Goal: Task Accomplishment & Management: Use online tool/utility

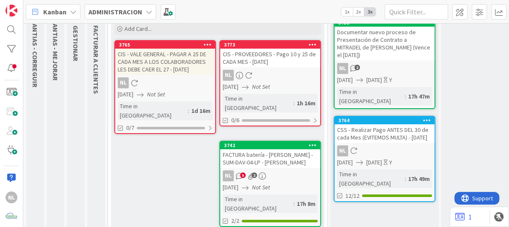
scroll to position [74, 0]
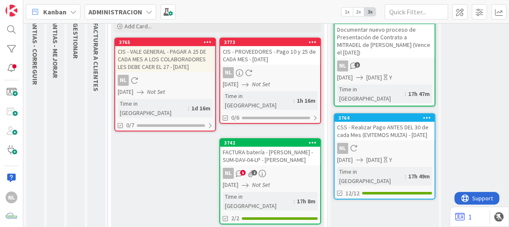
click at [271, 156] on link "3742 FACTURA batería - Equipo Portatil - SUM-DAV-04-LP - [PERSON_NAME] NL 5 2 […" at bounding box center [270, 181] width 102 height 86
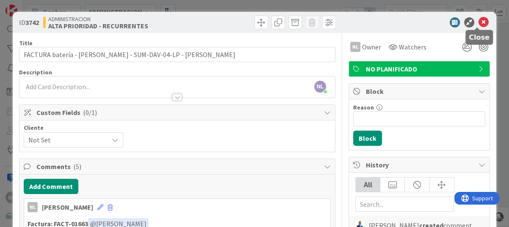
click at [479, 23] on icon at bounding box center [484, 22] width 10 height 10
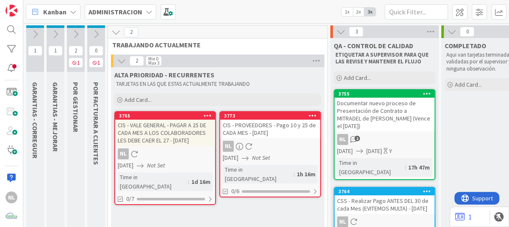
click at [76, 37] on icon at bounding box center [75, 34] width 9 height 9
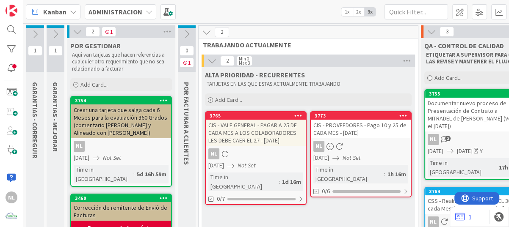
click at [58, 33] on icon at bounding box center [55, 34] width 9 height 9
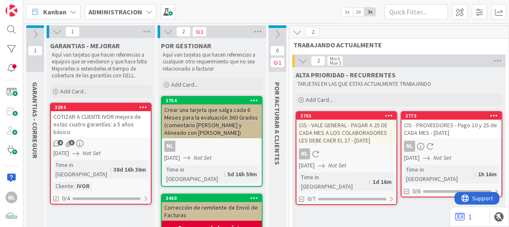
click at [108, 129] on div "COTIZAR A CLIENTE IVOR mejora de estas cuatro garantías: a 5 años básico" at bounding box center [101, 124] width 100 height 26
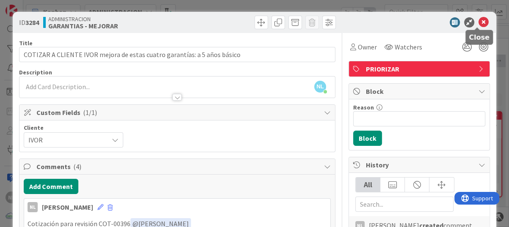
click at [479, 22] on icon at bounding box center [484, 22] width 10 height 10
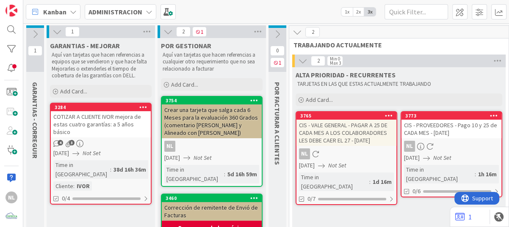
click at [54, 30] on icon at bounding box center [57, 31] width 9 height 9
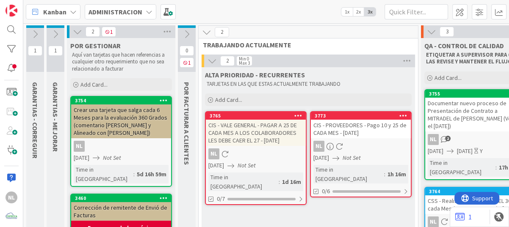
click at [76, 29] on icon at bounding box center [77, 31] width 9 height 9
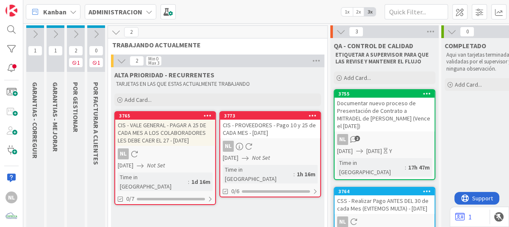
click at [96, 35] on icon at bounding box center [95, 34] width 9 height 9
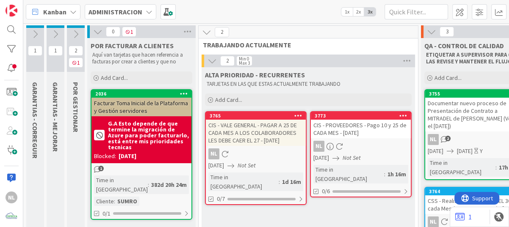
click at [93, 32] on icon at bounding box center [97, 31] width 9 height 9
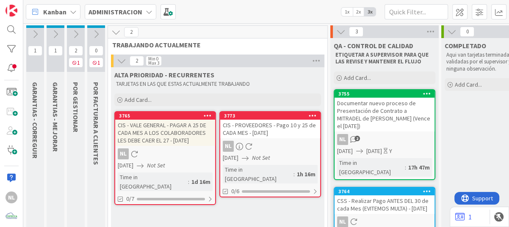
click at [33, 33] on icon at bounding box center [34, 34] width 9 height 9
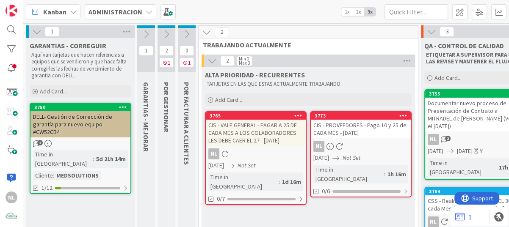
click at [70, 119] on div "DELL- Gestión de Corrección de garantía para nuevo equipo #CW52CB4" at bounding box center [80, 124] width 100 height 26
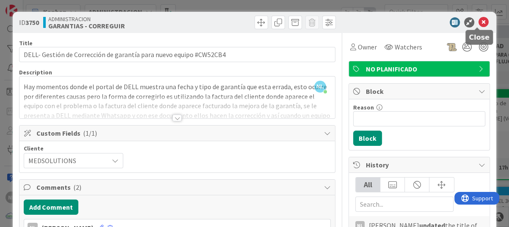
click at [479, 22] on icon at bounding box center [484, 22] width 10 height 10
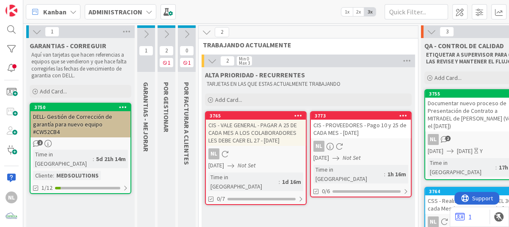
click at [34, 28] on icon at bounding box center [36, 31] width 9 height 9
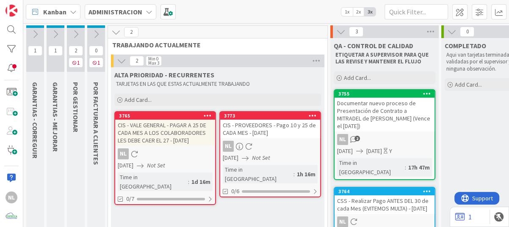
click at [34, 30] on icon at bounding box center [34, 34] width 9 height 9
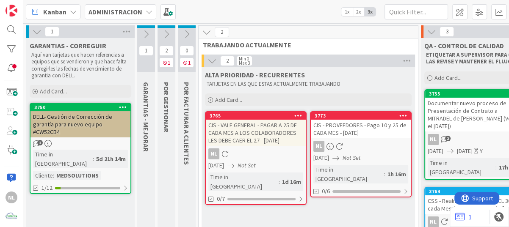
click at [89, 141] on div "2" at bounding box center [80, 143] width 100 height 7
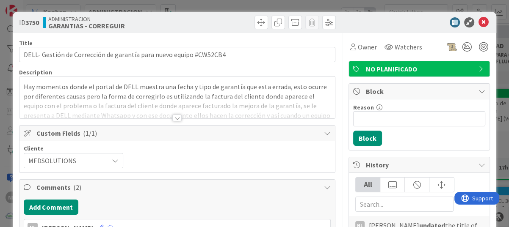
scroll to position [42, 0]
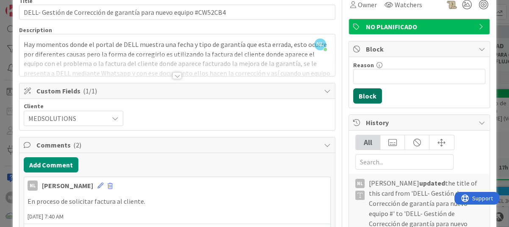
click at [363, 97] on button "Block" at bounding box center [367, 96] width 29 height 15
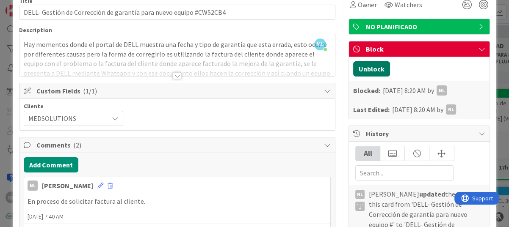
click at [363, 68] on button "Unblock" at bounding box center [371, 68] width 37 height 15
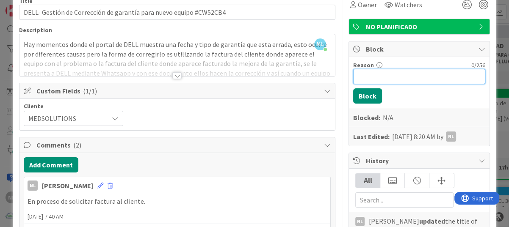
click at [360, 79] on input "Reason" at bounding box center [419, 76] width 132 height 15
drag, startPoint x: 396, startPoint y: 75, endPoint x: 426, endPoint y: 70, distance: 30.4
click at [426, 70] on input "En espera de faltaura por parte del" at bounding box center [419, 76] width 132 height 15
drag, startPoint x: 410, startPoint y: 80, endPoint x: 459, endPoint y: 80, distance: 48.3
click at [459, 80] on input "En espera de factura por parte del" at bounding box center [419, 76] width 132 height 15
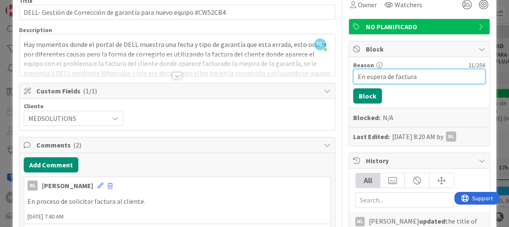
click at [381, 78] on input "En espera de factura" at bounding box center [419, 76] width 132 height 15
type input "En espera envió de factura ([PERSON_NAME] )"
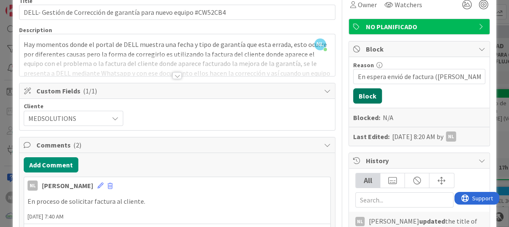
click at [355, 97] on button "Block" at bounding box center [367, 96] width 29 height 15
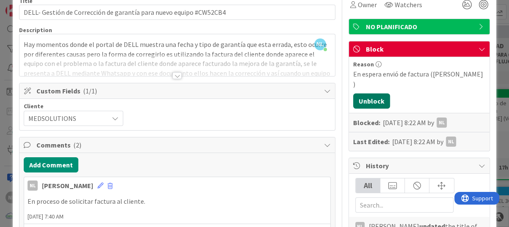
scroll to position [0, 0]
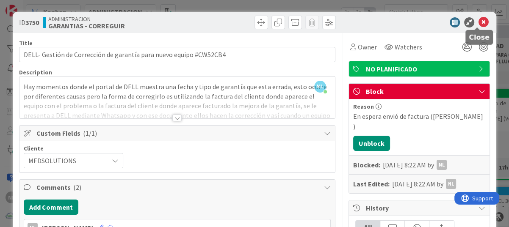
click at [479, 20] on icon at bounding box center [484, 22] width 10 height 10
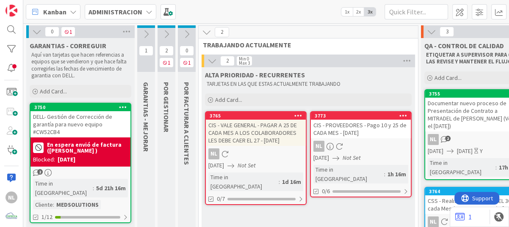
click at [32, 31] on icon at bounding box center [36, 31] width 9 height 9
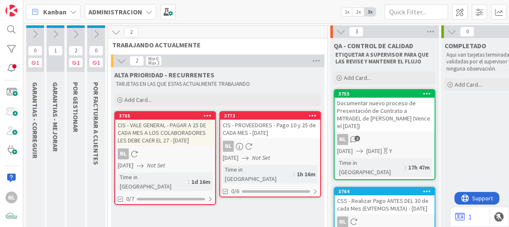
click at [76, 31] on icon at bounding box center [75, 34] width 9 height 9
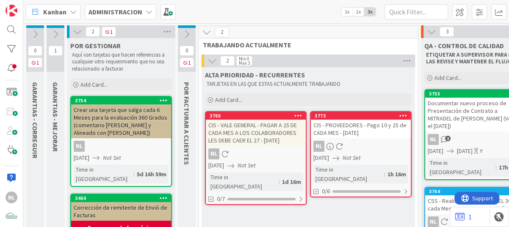
click at [57, 37] on icon at bounding box center [55, 34] width 9 height 9
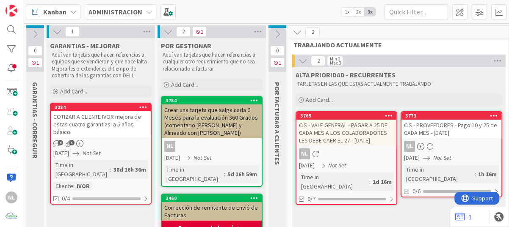
click at [55, 32] on icon at bounding box center [57, 31] width 9 height 9
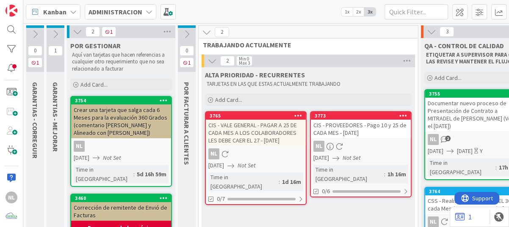
click at [72, 31] on button at bounding box center [77, 31] width 11 height 11
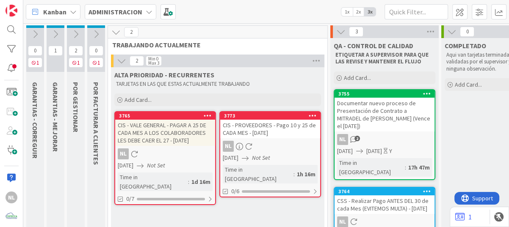
click at [187, 157] on div "NL" at bounding box center [165, 154] width 100 height 11
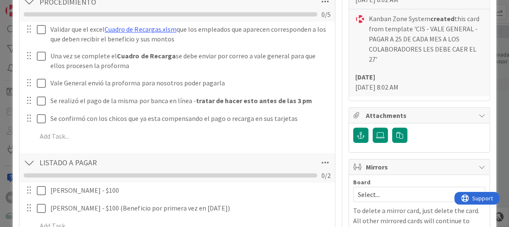
scroll to position [296, 0]
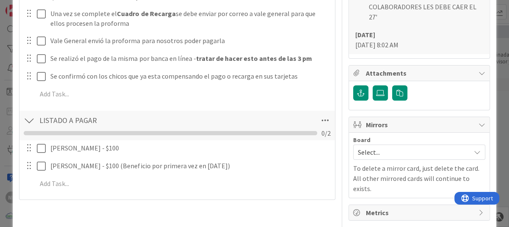
click at [156, 105] on div "Add Checklist Open & Closed Only Open All Only Mine PROCEDIMIENTO Checklist Nam…" at bounding box center [177, 62] width 307 height 266
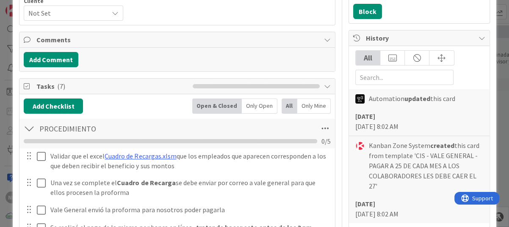
scroll to position [169, 0]
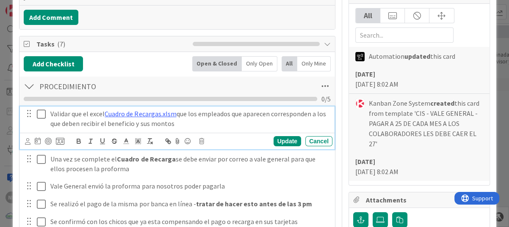
click at [43, 115] on icon at bounding box center [41, 114] width 9 height 10
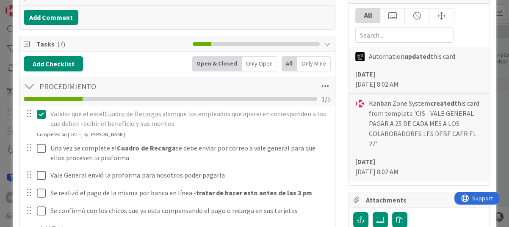
scroll to position [212, 0]
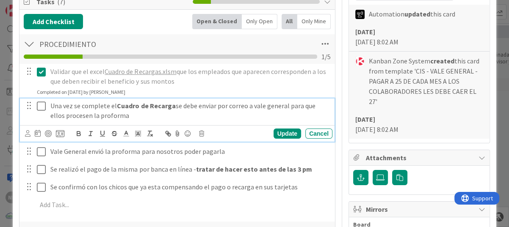
click at [40, 105] on icon at bounding box center [41, 106] width 9 height 10
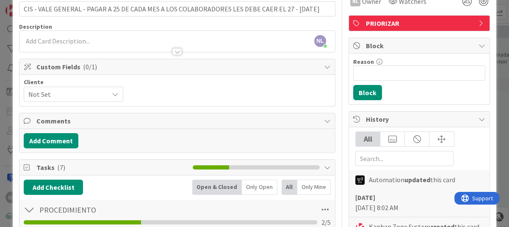
scroll to position [0, 0]
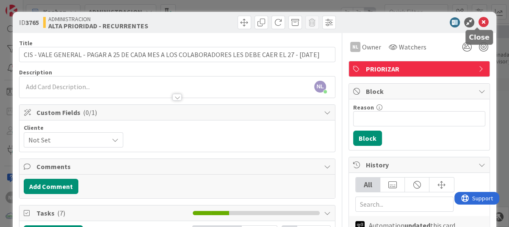
click at [479, 20] on icon at bounding box center [484, 22] width 10 height 10
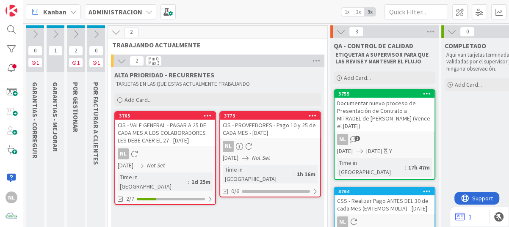
click at [266, 145] on div "NL" at bounding box center [270, 146] width 100 height 11
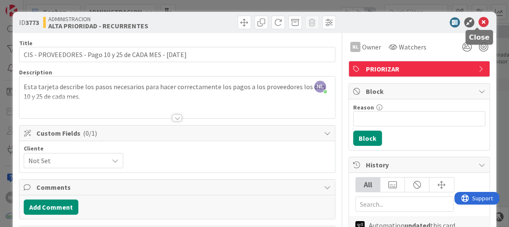
click at [479, 23] on icon at bounding box center [484, 22] width 10 height 10
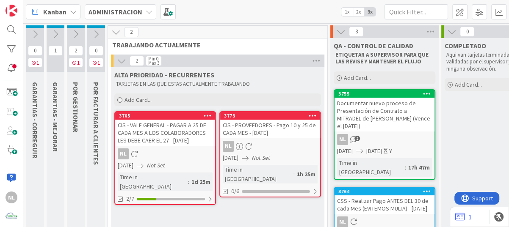
click at [150, 13] on icon at bounding box center [149, 11] width 7 height 7
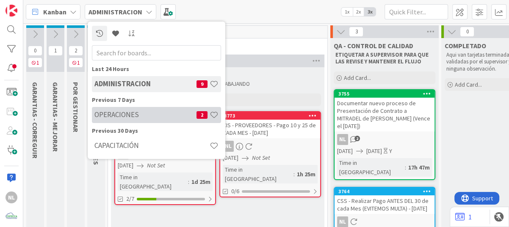
click at [150, 114] on h4 "OPERACIONES" at bounding box center [145, 115] width 102 height 8
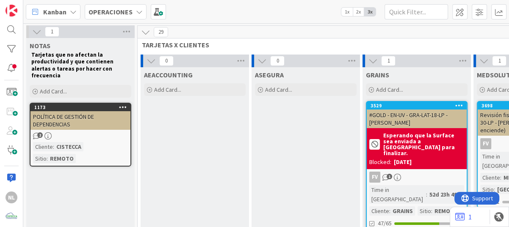
click at [137, 11] on icon at bounding box center [139, 11] width 7 height 7
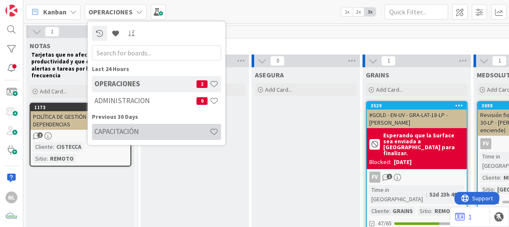
click at [161, 133] on h4 "CAPACITACIÓN" at bounding box center [151, 131] width 115 height 8
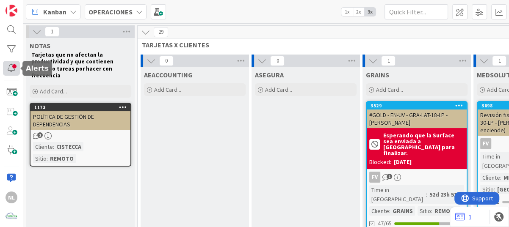
click at [14, 70] on div at bounding box center [11, 68] width 17 height 15
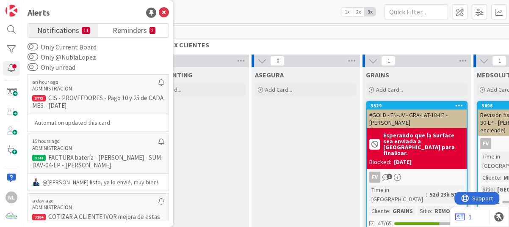
click at [69, 32] on span "Notifications" at bounding box center [58, 30] width 42 height 12
click at [135, 34] on span "Reminders" at bounding box center [130, 30] width 34 height 12
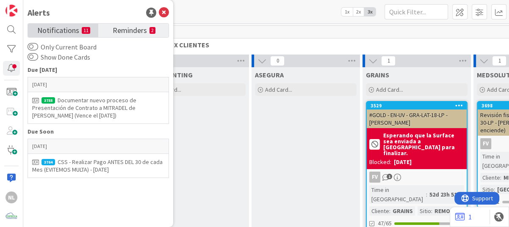
click at [55, 30] on span "Notifications" at bounding box center [58, 30] width 42 height 12
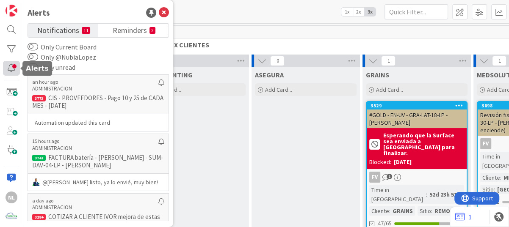
click at [9, 67] on div at bounding box center [11, 68] width 17 height 15
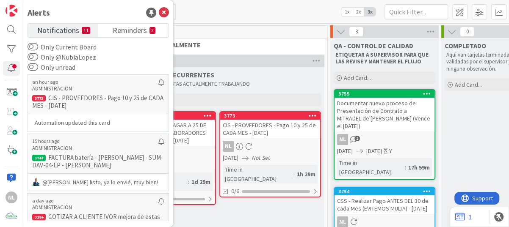
click at [306, 80] on div "TARJETAS EN LAS QUE ESTAS ACTUALMENTE TRABAJANDO" at bounding box center [217, 84] width 207 height 10
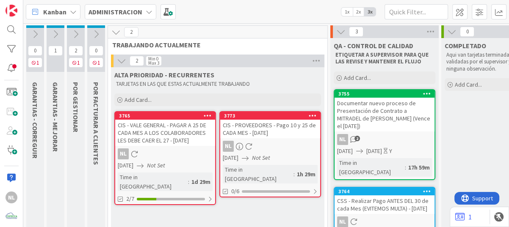
click at [72, 33] on icon at bounding box center [75, 34] width 9 height 9
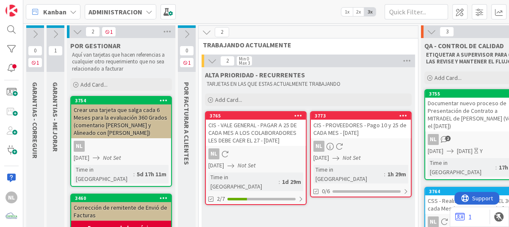
click at [78, 34] on icon at bounding box center [77, 31] width 9 height 9
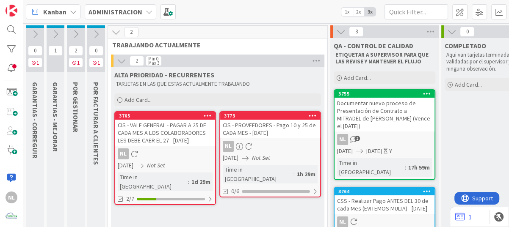
click at [78, 32] on icon at bounding box center [75, 34] width 9 height 9
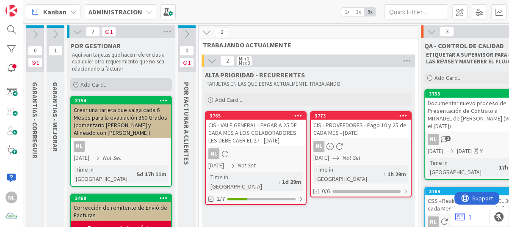
click at [74, 83] on icon at bounding box center [75, 85] width 5 height 5
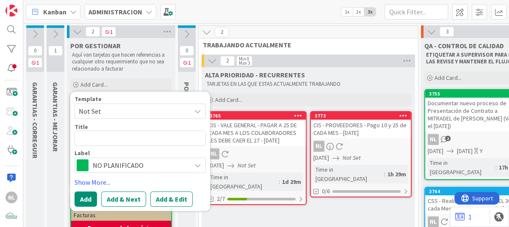
type textarea "x"
type textarea "S"
type textarea "x"
type textarea "So"
type textarea "x"
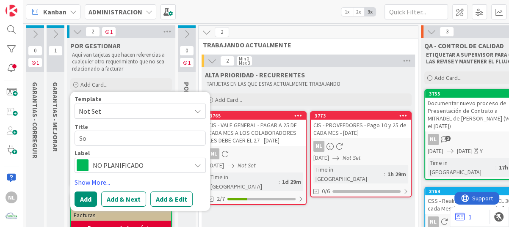
type textarea "Sol"
type textarea "x"
type textarea "Solc"
type textarea "x"
type textarea "Solci"
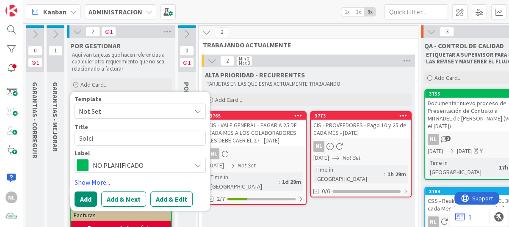
type textarea "x"
type textarea "Solcit"
type textarea "x"
type textarea "Solcitu"
type textarea "x"
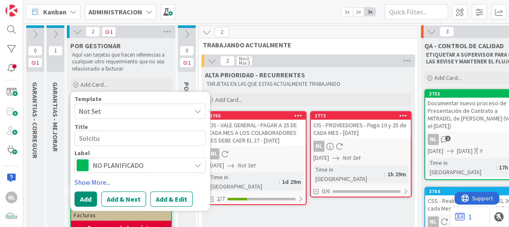
type textarea "Solcitu"
type textarea "x"
type textarea "Solcitu d"
type textarea "x"
type textarea "Solcitu de"
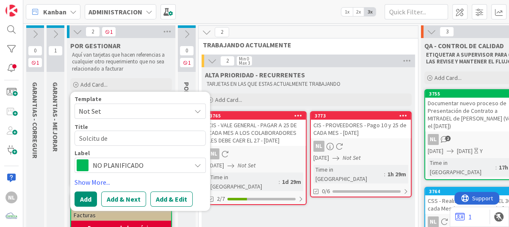
type textarea "x"
type textarea "Solcitude"
type textarea "x"
type textarea "Solcitue"
type textarea "x"
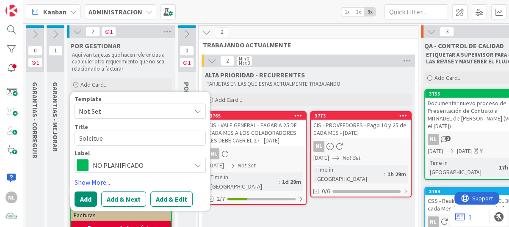
type textarea "Solcite"
type textarea "x"
type textarea "Solcit"
type textarea "x"
type textarea "Solcitu"
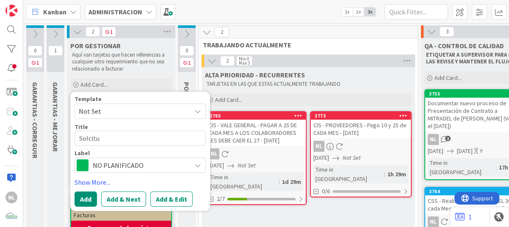
type textarea "x"
type textarea "Solcitud"
type textarea "x"
type textarea "Solcitud"
type textarea "x"
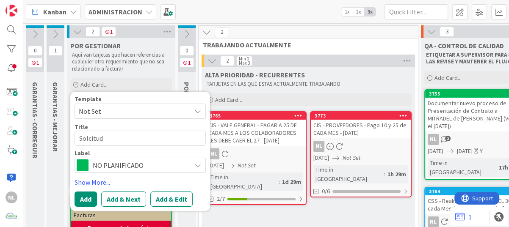
type textarea "Solcitud d"
type textarea "x"
type textarea "Solcitud de"
type textarea "x"
type textarea "Solcitud de"
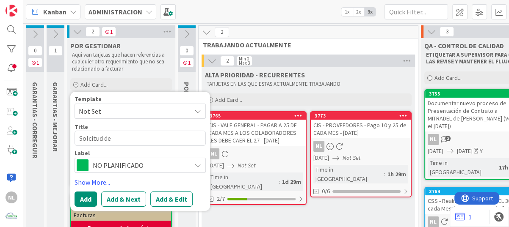
type textarea "x"
type textarea "Solcitud de c"
type textarea "x"
type textarea "Solcitud de ca"
type textarea "x"
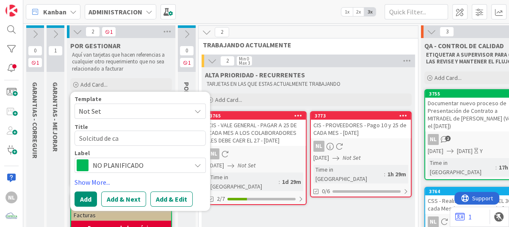
type textarea "Solcitud de car"
type textarea "x"
type textarea "Solcitud de cart"
type textarea "x"
type textarea "Solcitud de carta"
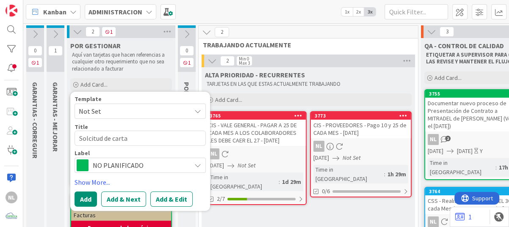
type textarea "x"
type textarea "Solcitud de carta"
type textarea "x"
type textarea "Solcitud de carta d"
type textarea "x"
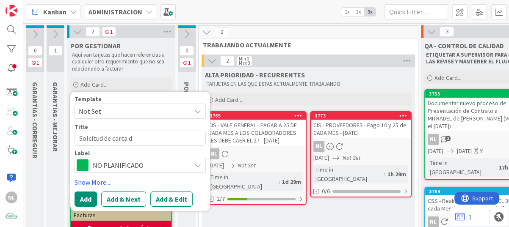
type textarea "Solcitud de carta de"
type textarea "x"
type textarea "Solcitud de carta de"
type textarea "x"
type textarea "Solcitud de cartade"
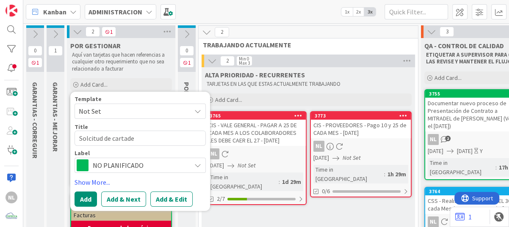
type textarea "x"
type textarea "Solcitud de cartae"
type textarea "x"
type textarea "Solcitud de carta"
type textarea "x"
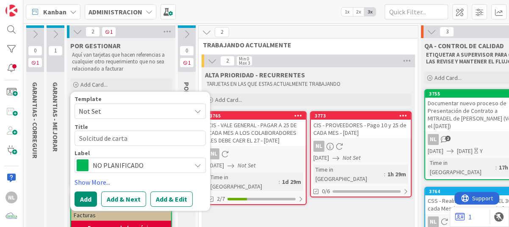
type textarea "Solcitud de cata"
type textarea "x"
type textarea "Solcitud de cta"
type textarea "x"
type textarea "Solcitud de ta"
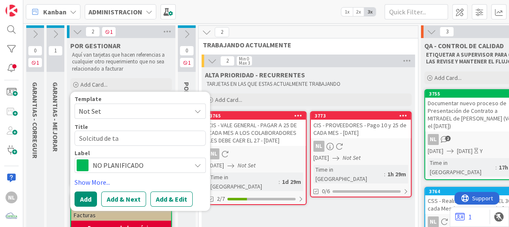
type textarea "x"
type textarea "Solcitud de a"
type textarea "x"
type textarea "Solcitud de"
type textarea "x"
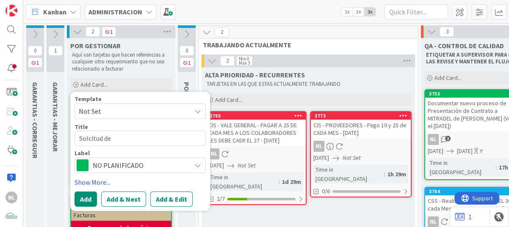
type textarea "Solcitud de c"
type textarea "x"
type textarea "Solcitud de co"
type textarea "x"
type textarea "Solcitud de con"
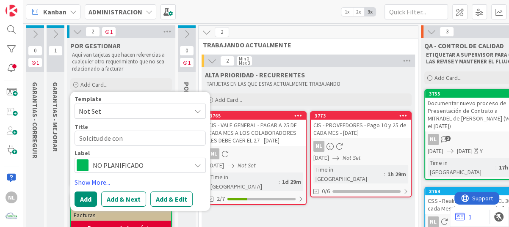
type textarea "x"
type textarea "Solcitud de cont"
type textarea "x"
type textarea "Solcitud de conta"
type textarea "x"
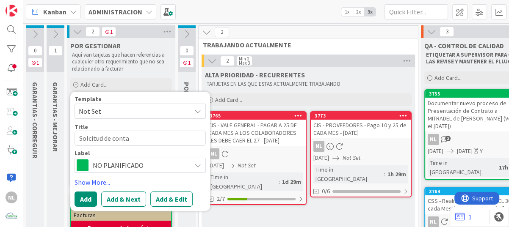
type textarea "Solcitud de contan"
type textarea "x"
type textarea "Solcitud de contanc"
type textarea "x"
type textarea "Solcitud de contanci"
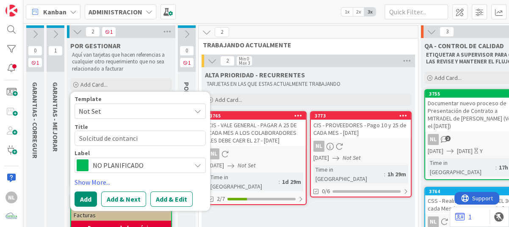
type textarea "x"
type textarea "Solcitud de contancia"
type textarea "x"
type textarea "Solcitud de contancia"
type textarea "x"
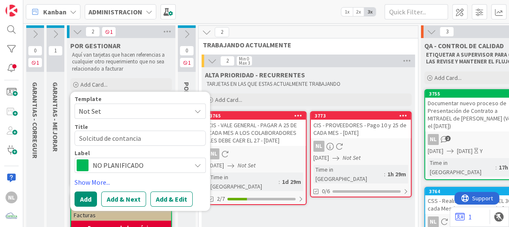
type textarea "Solcitud de contancia d"
type textarea "x"
type textarea "Solcitud de contancia de"
type textarea "x"
type textarea "Solcitud de contancia de"
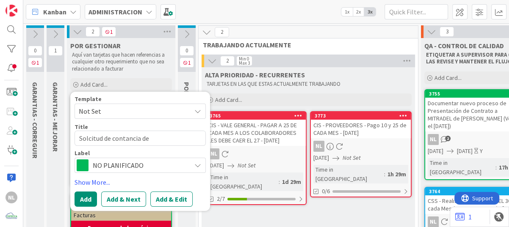
type textarea "x"
type textarea "Solcitud de contancia de t"
type textarea "x"
type textarea "Solcitud de contancia de tr"
type textarea "x"
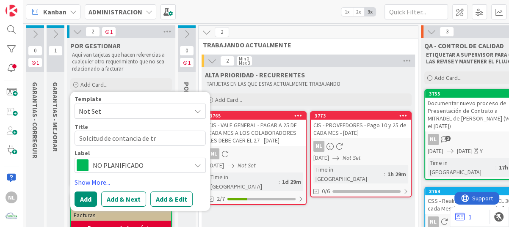
type textarea "Solcitud de contancia de tra"
type textarea "x"
type textarea "Solcitud de contancia [PERSON_NAME]"
type textarea "x"
type textarea "Solcitud de contancia [PERSON_NAME]"
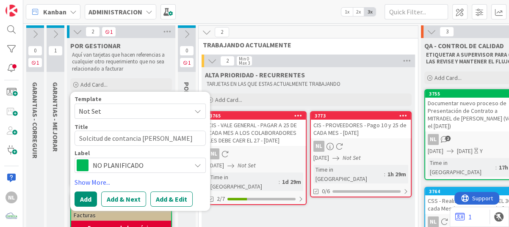
type textarea "x"
type textarea "Solcitud de contancia [PERSON_NAME]"
type textarea "x"
type textarea "Solcitud de contancia de tranb"
type textarea "x"
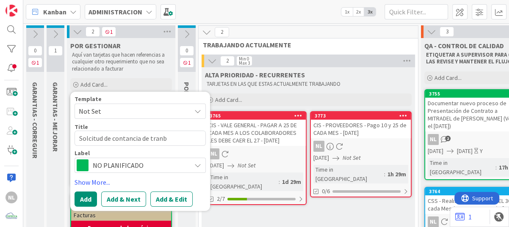
type textarea "Solcitud de contancia [PERSON_NAME]"
type textarea "x"
type textarea "Solcitud de contancia de tranbaj"
type textarea "x"
type textarea "Solcitud de contancia de tranbajo"
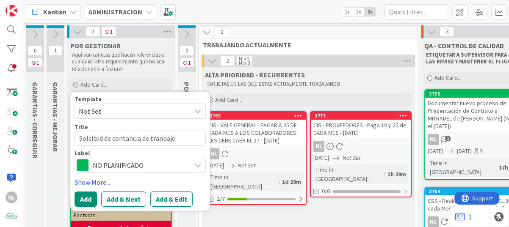
type textarea "x"
type textarea "Solcitud de contancia de tranbajo"
type textarea "x"
type textarea "Solicitud de contancia de tranbajo"
type textarea "x"
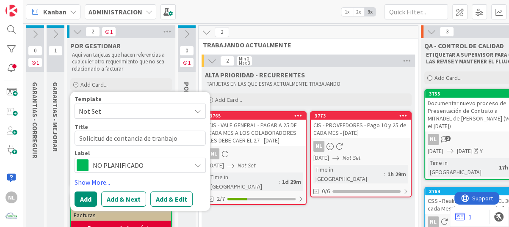
type textarea "Solicitud de constancia de tranbajo"
type textarea "x"
type textarea "Solicitud de constancia de trabajo"
click at [83, 195] on button "Add" at bounding box center [86, 199] width 22 height 15
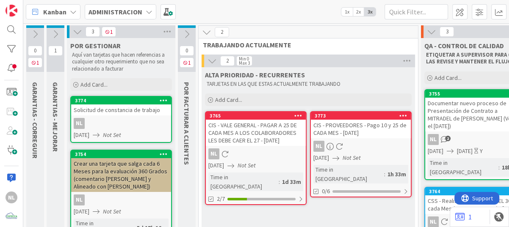
click at [141, 122] on div "NL" at bounding box center [121, 123] width 100 height 11
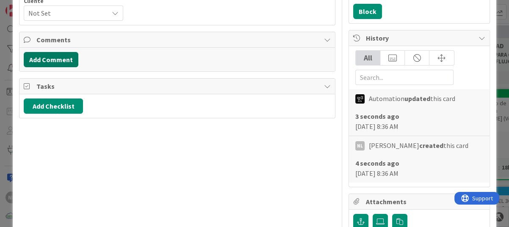
click at [54, 60] on button "Add Comment" at bounding box center [51, 59] width 55 height 15
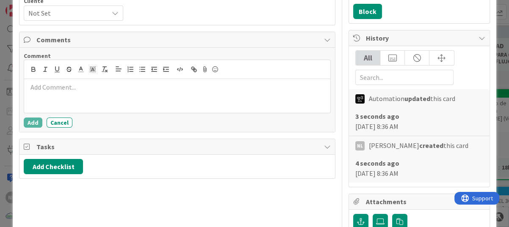
click at [48, 88] on p at bounding box center [177, 88] width 299 height 10
click at [189, 89] on p "Se envía formato para su firma y poder apertura cuenta." at bounding box center [177, 88] width 299 height 10
click at [185, 89] on p "Se envía formato para su firma y poder apertura cuenta." at bounding box center [177, 88] width 299 height 10
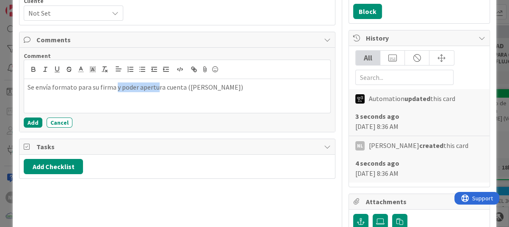
drag, startPoint x: 115, startPoint y: 89, endPoint x: 157, endPoint y: 89, distance: 41.5
click at [157, 89] on p "Se envía formato para su firma y poder apertura cuenta ([PERSON_NAME])" at bounding box center [177, 88] width 299 height 10
drag, startPoint x: 157, startPoint y: 89, endPoint x: 128, endPoint y: 88, distance: 28.4
click at [150, 89] on p "Se envía formato para su firma y poder apertura cuenta ([PERSON_NAME])" at bounding box center [177, 88] width 299 height 10
click at [144, 89] on p "Se envía formato para su firma y poder apertura cuenta ([PERSON_NAME])" at bounding box center [177, 88] width 299 height 10
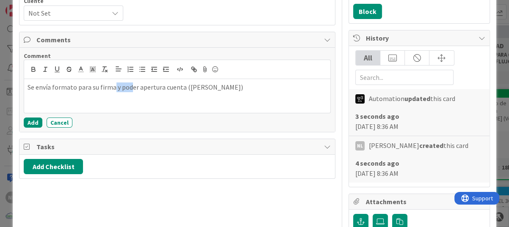
drag, startPoint x: 128, startPoint y: 88, endPoint x: 113, endPoint y: 86, distance: 15.8
click at [113, 86] on p "Se envía formato para su firma y poder apertura cuenta ([PERSON_NAME])" at bounding box center [177, 88] width 299 height 10
click at [84, 91] on div "Se envía formato para su firma y poder apertura cuenta ([PERSON_NAME])" at bounding box center [177, 96] width 306 height 34
drag, startPoint x: 214, startPoint y: 86, endPoint x: 233, endPoint y: 80, distance: 19.8
click at [233, 80] on div "Se envía formato para su firma y poder apertura cuenta ([PERSON_NAME])" at bounding box center [177, 96] width 306 height 34
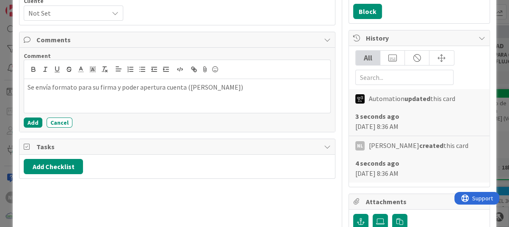
click at [230, 88] on p "Se envía formato para su firma y poder apertura cuenta ([PERSON_NAME])" at bounding box center [177, 88] width 299 height 10
click at [25, 124] on button "Add" at bounding box center [33, 123] width 19 height 10
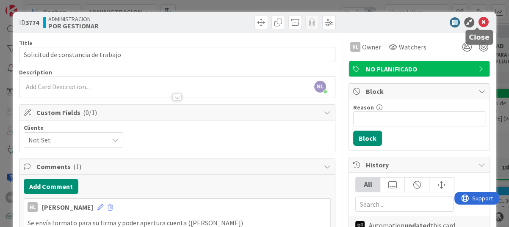
click at [479, 21] on icon at bounding box center [484, 22] width 10 height 10
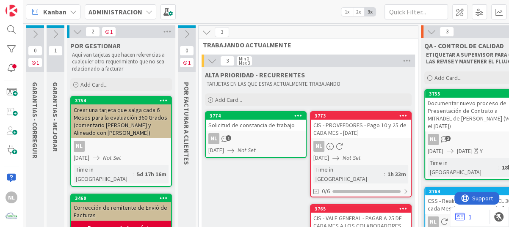
click at [57, 32] on icon at bounding box center [55, 34] width 9 height 9
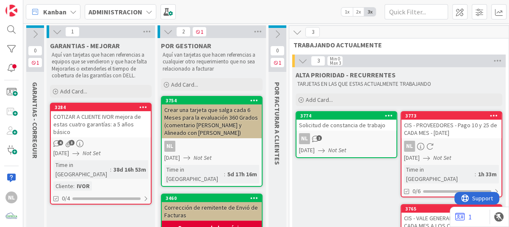
click at [57, 32] on icon at bounding box center [57, 31] width 9 height 9
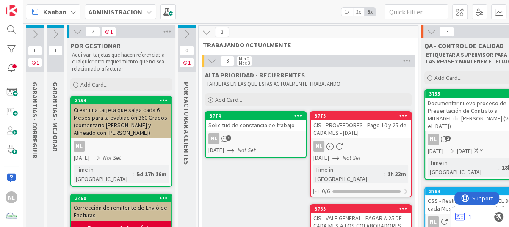
click at [76, 33] on icon at bounding box center [77, 31] width 9 height 9
